Goal: Check status: Check status

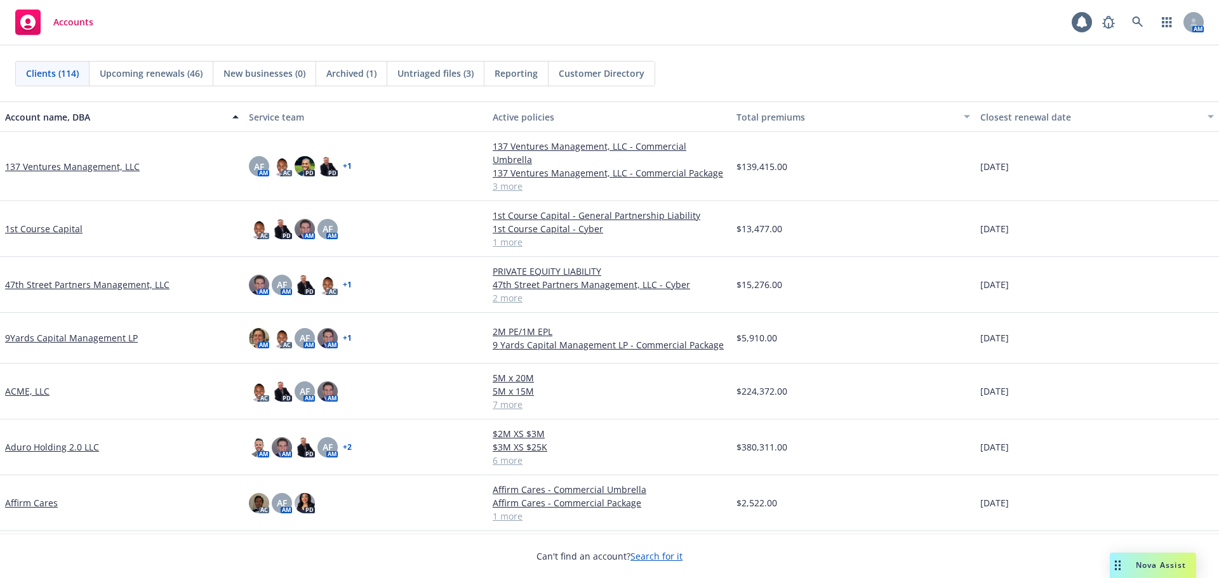
click at [284, 26] on div "Accounts 1 AM" at bounding box center [609, 23] width 1219 height 46
click at [1138, 17] on icon at bounding box center [1137, 22] width 11 height 11
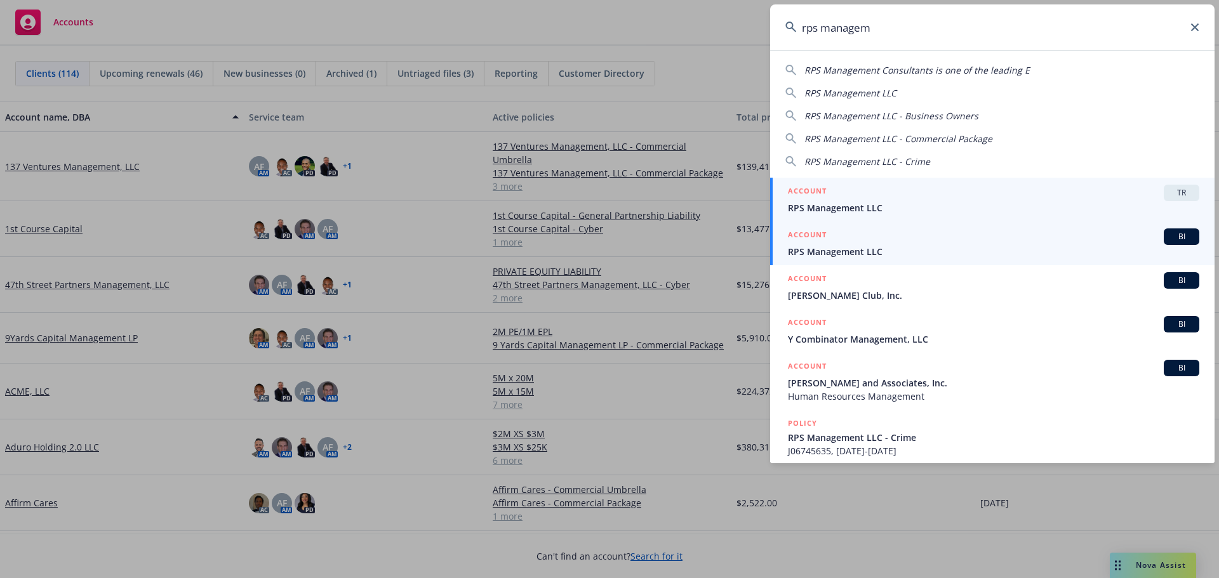
type input "rps managem"
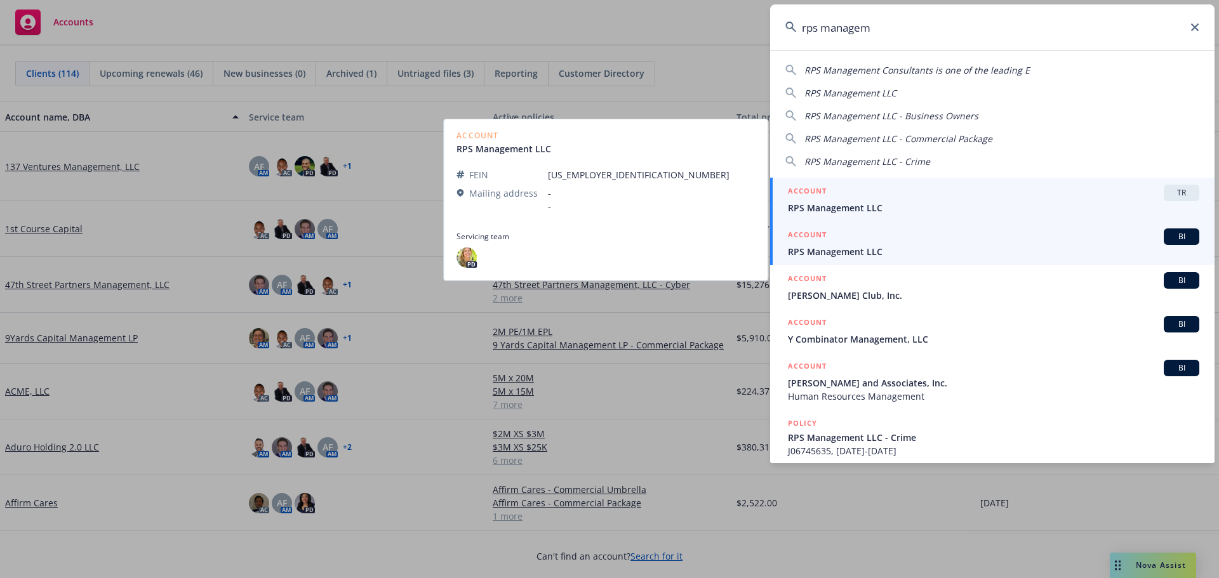
click at [877, 247] on span "RPS Management LLC" at bounding box center [993, 251] width 411 height 13
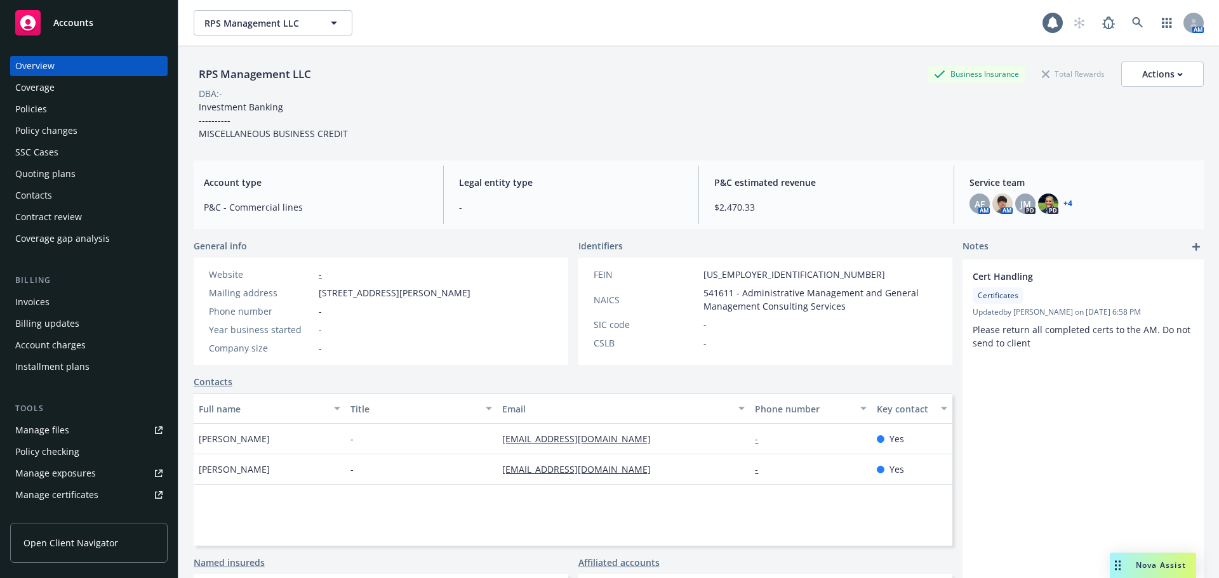
click at [76, 156] on div "SSC Cases" at bounding box center [88, 152] width 147 height 20
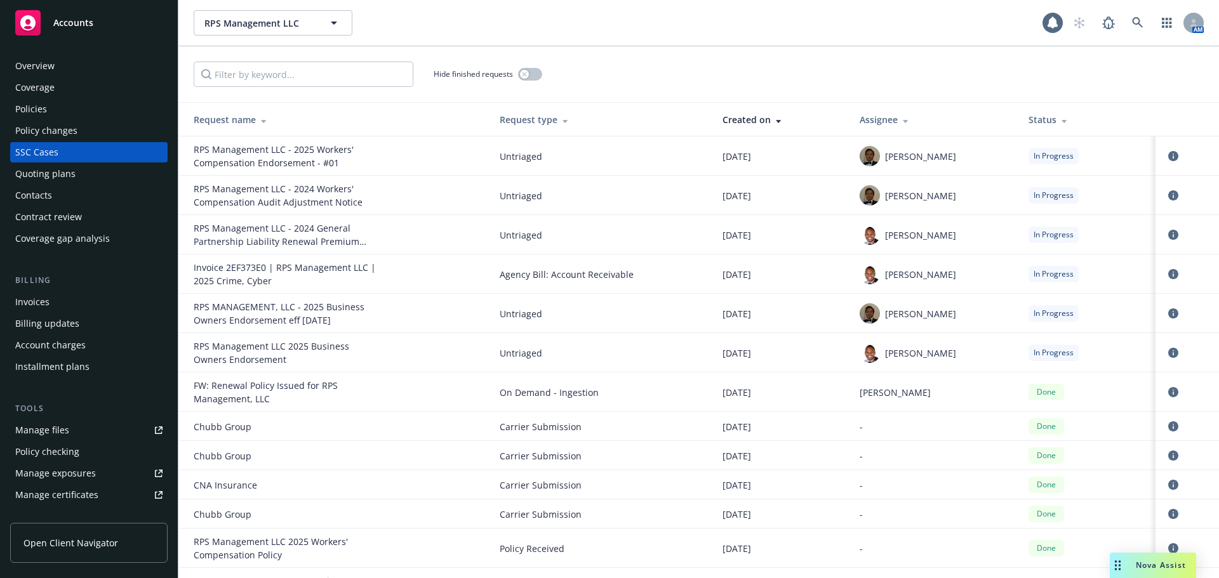
click at [66, 172] on div "Quoting plans" at bounding box center [45, 174] width 60 height 20
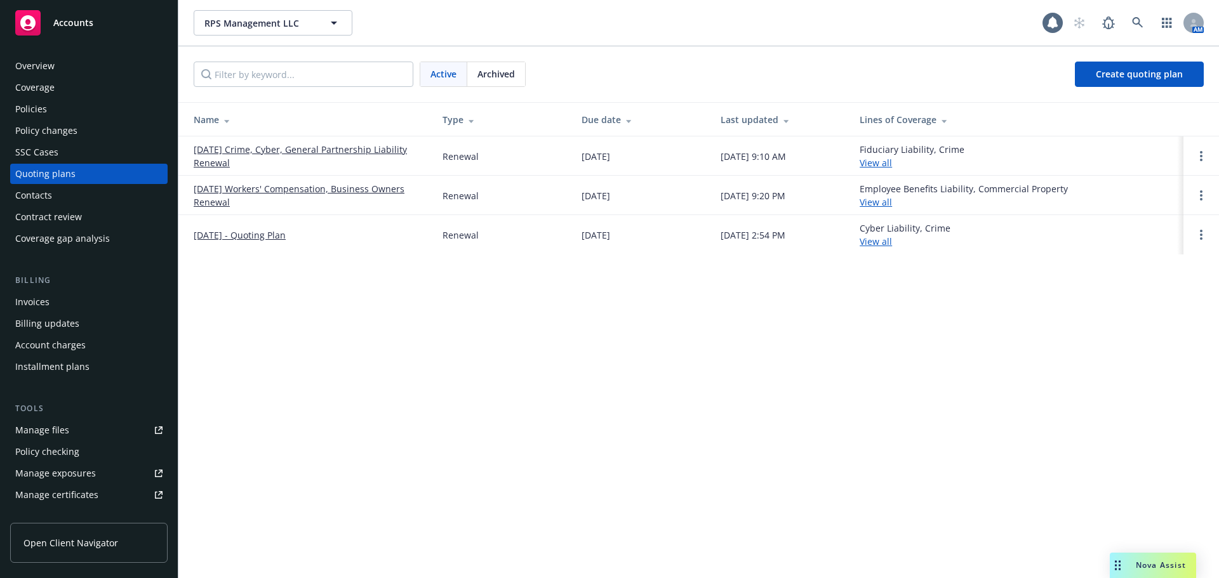
click at [232, 145] on link "[DATE] Crime, Cyber, General Partnership Liability Renewal" at bounding box center [308, 156] width 229 height 27
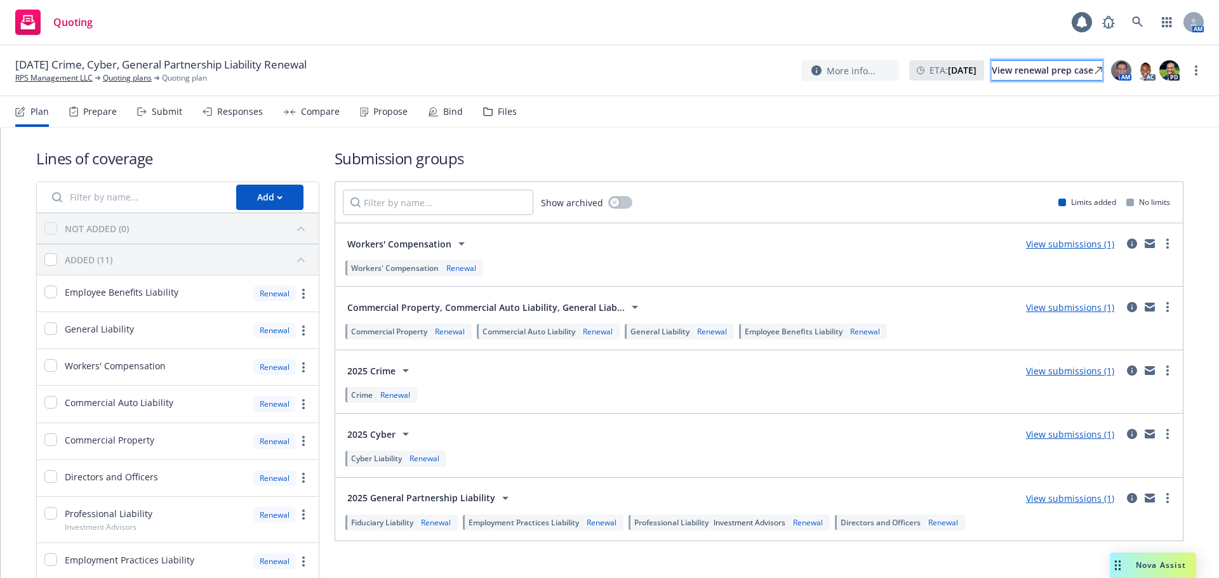
click at [992, 67] on link "View renewal prep case" at bounding box center [1047, 70] width 110 height 20
